Goal: Complete application form

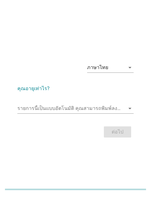
drag, startPoint x: 19, startPoint y: 27, endPoint x: 19, endPoint y: 37, distance: 10.5
click at [19, 27] on div "ภาษาไทย arrow_drop_down คุณอายุเท่าไร? รายการนี้เป็นแบบอัตโนมัติ [PERSON_NAME]พ…" at bounding box center [75, 98] width 151 height 197
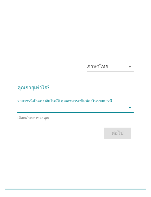
click at [38, 112] on input "รายการนี้เป็นแบบอัตโนมัติ คุณสามารถพิมพ์ลงในรายการนี้" at bounding box center [70, 107] width 107 height 10
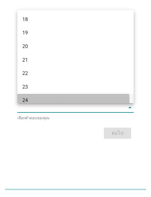
click at [35, 102] on div "24" at bounding box center [70, 99] width 97 height 7
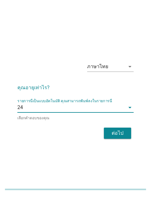
click at [110, 131] on div "ต่อไป" at bounding box center [116, 132] width 17 height 7
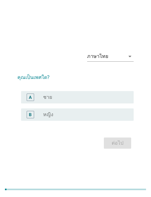
click at [80, 113] on div "radio_button_unchecked หญิง" at bounding box center [83, 114] width 80 height 6
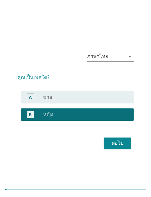
click at [128, 150] on div "ภาษาไทย arrow_drop_down คุณเป็นเพศใด? A radio_button_unchecked ชาย B radio_butt…" at bounding box center [75, 98] width 126 height 114
drag, startPoint x: 124, startPoint y: 144, endPoint x: 22, endPoint y: 190, distance: 112.7
click at [124, 144] on div "ต่อไป" at bounding box center [116, 142] width 17 height 7
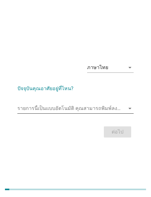
click at [84, 108] on input "รายการนี้เป็นแบบอัตโนมัติ คุณสามารถพิมพ์ลงในรายการนี้" at bounding box center [70, 108] width 107 height 10
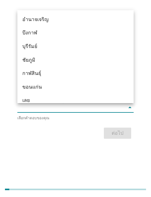
click at [29, 13] on div "อำนาจเจริญ" at bounding box center [75, 20] width 116 height 14
click at [32, 22] on div "ภาษาไทย arrow_drop_down ปัจจุบันคุณอาศัยอยู่ที่ไหน? รายการนี้เป็นแบบอัตโนมัติ […" at bounding box center [75, 98] width 151 height 197
click at [123, 130] on div "ต่อไป" at bounding box center [116, 132] width 17 height 7
